Goal: Book appointment/travel/reservation

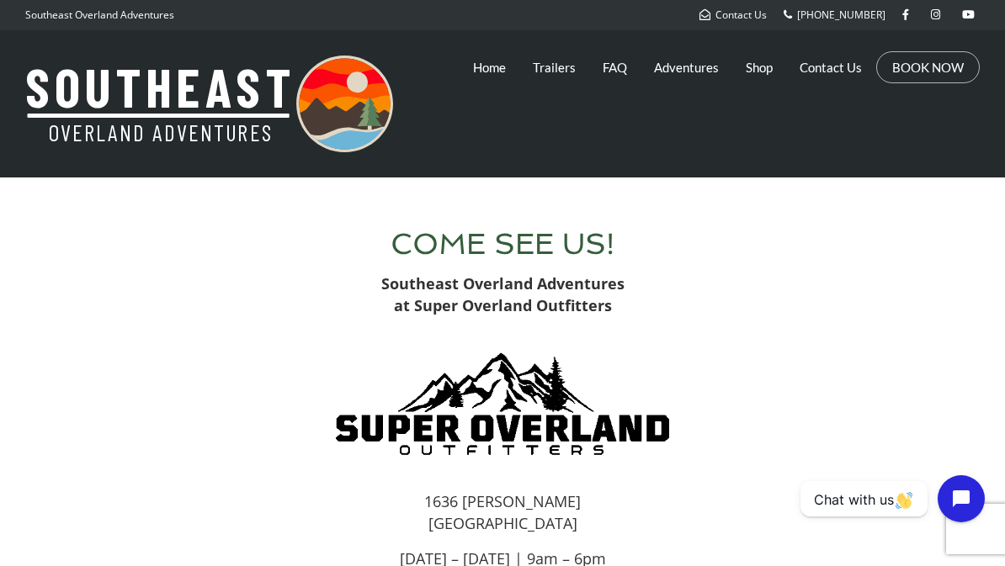
click at [562, 86] on link "Trailers" at bounding box center [554, 67] width 43 height 42
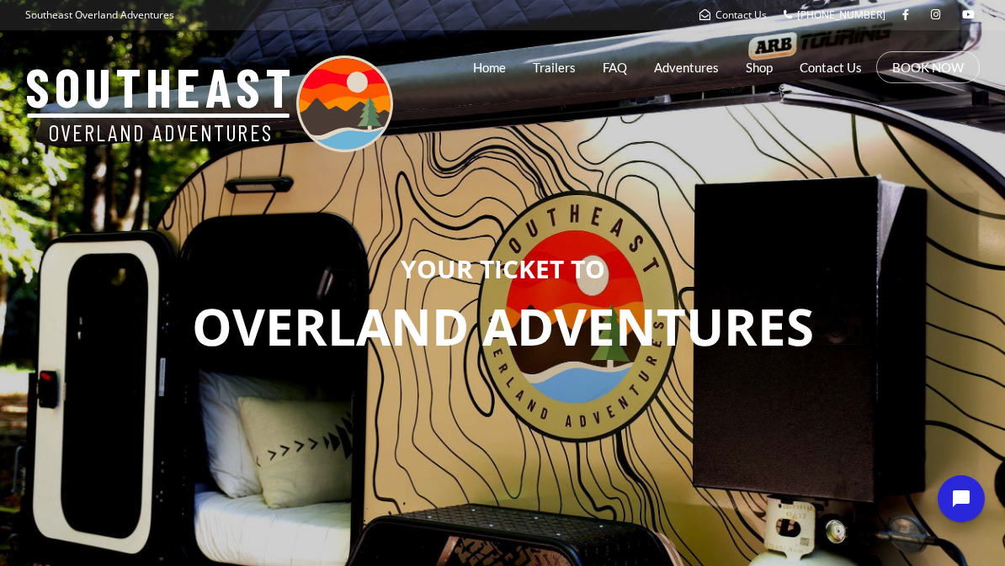
click at [562, 65] on link "Trailers" at bounding box center [554, 67] width 43 height 42
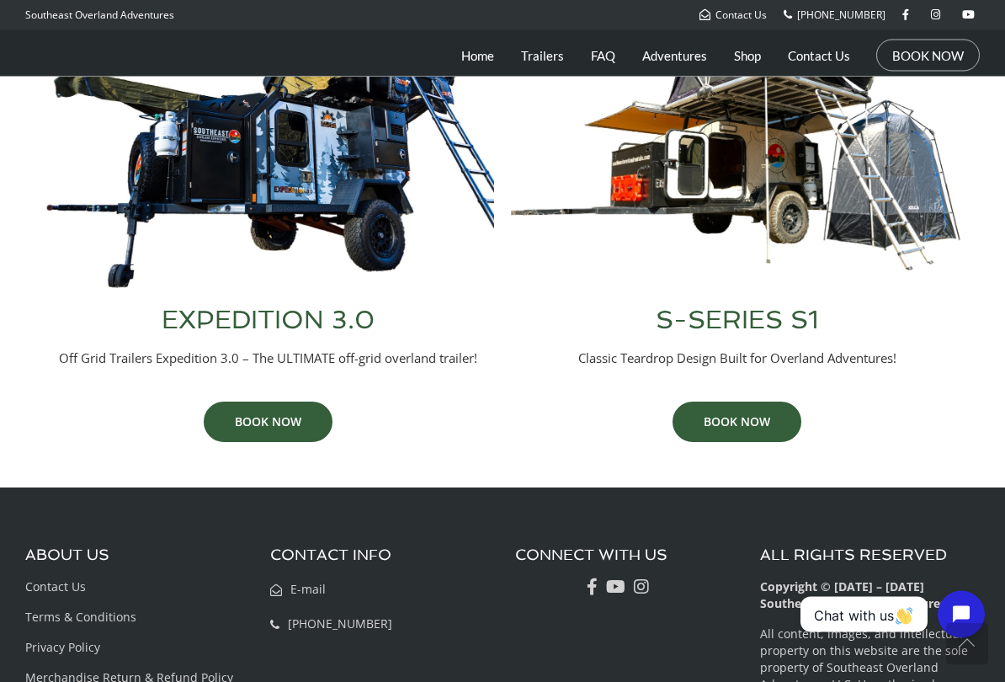
scroll to position [792, 0]
click at [253, 427] on link "BOOK NOW" at bounding box center [268, 421] width 129 height 40
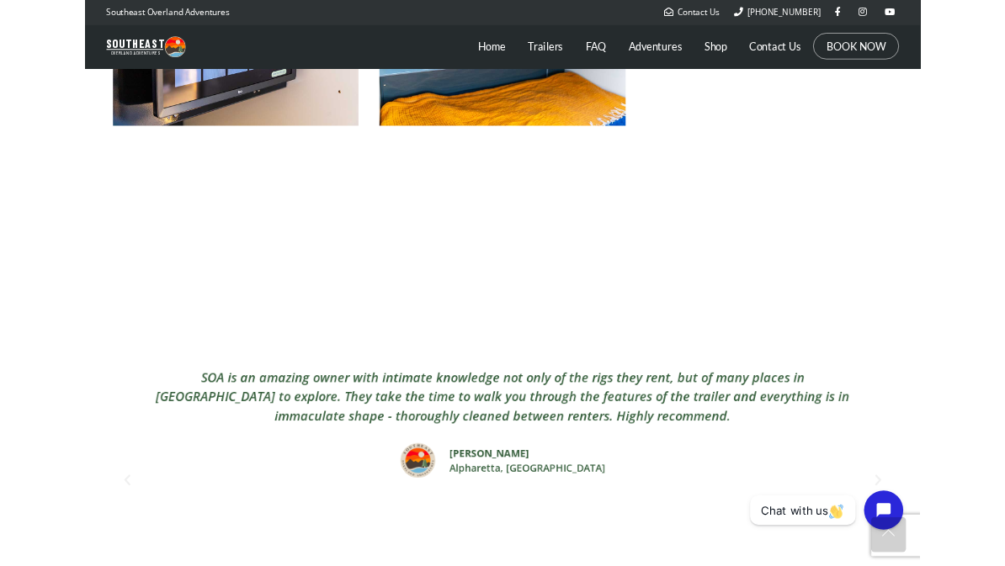
scroll to position [2744, 0]
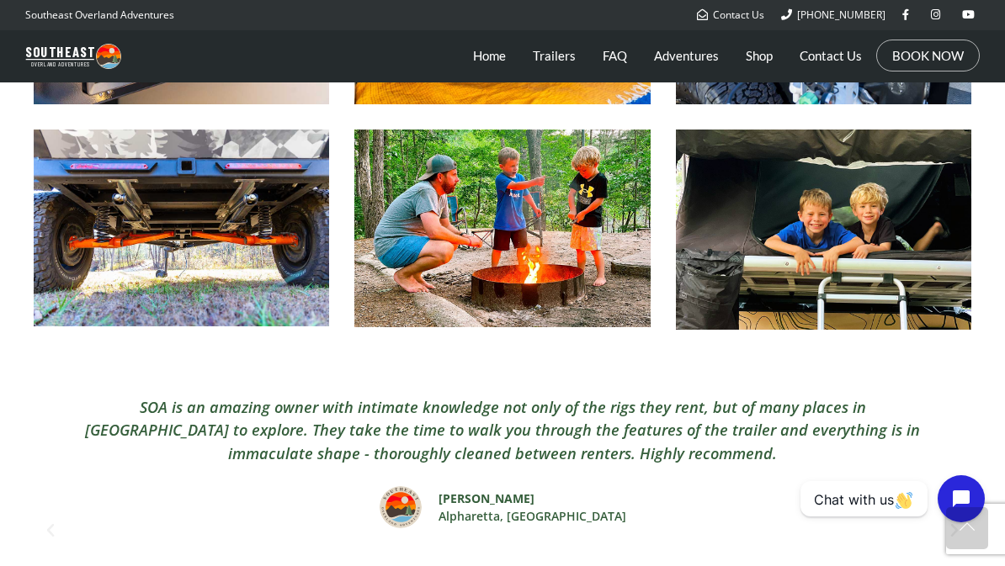
click at [723, 563] on div "SOA is an amazing owner with intimate knowledge not only of the rigs they rent,…" at bounding box center [502, 531] width 890 height 304
